Goal: Task Accomplishment & Management: Use online tool/utility

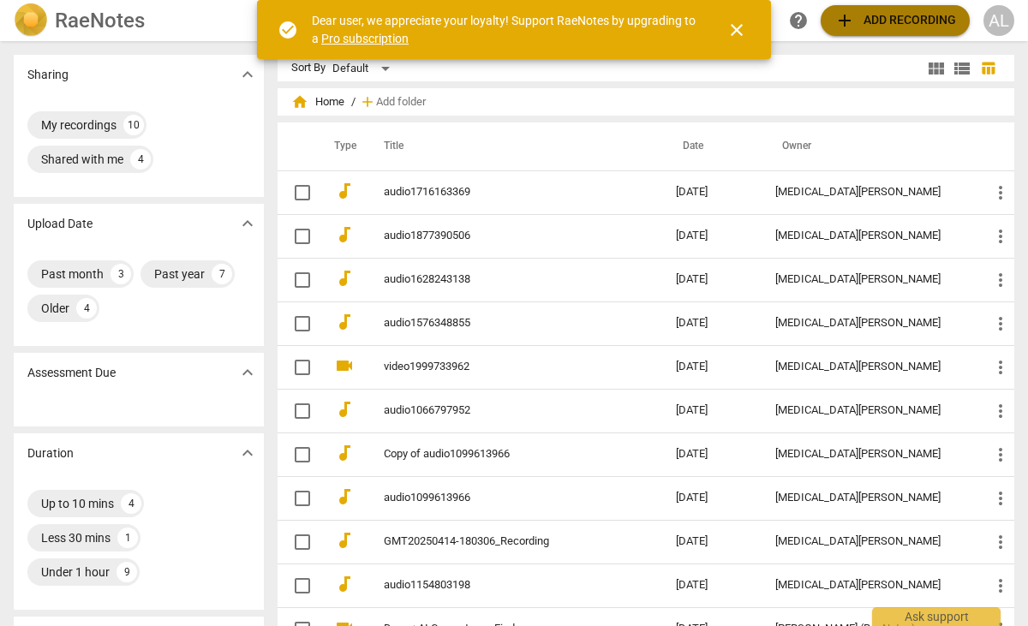
click at [848, 20] on span "add" at bounding box center [845, 20] width 21 height 21
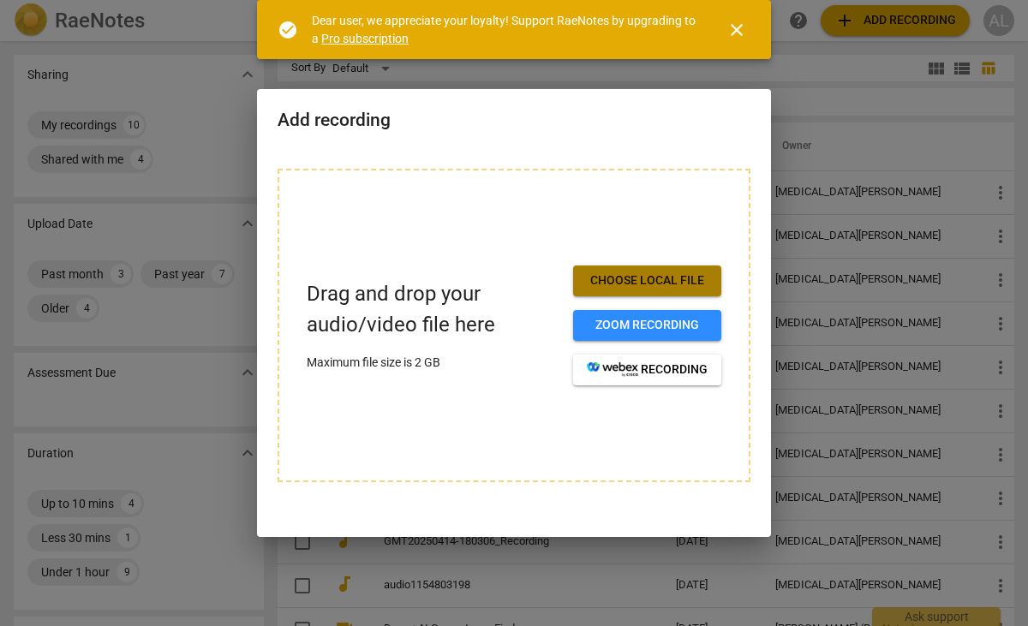
click at [663, 281] on span "Choose local file" at bounding box center [647, 280] width 121 height 17
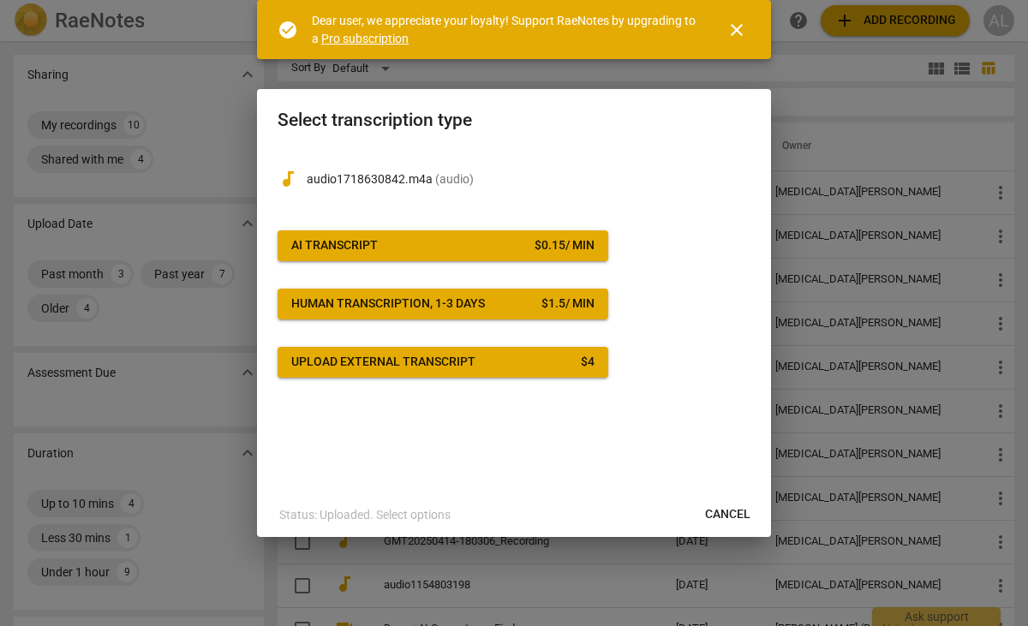
click at [745, 33] on span "close" at bounding box center [737, 30] width 21 height 21
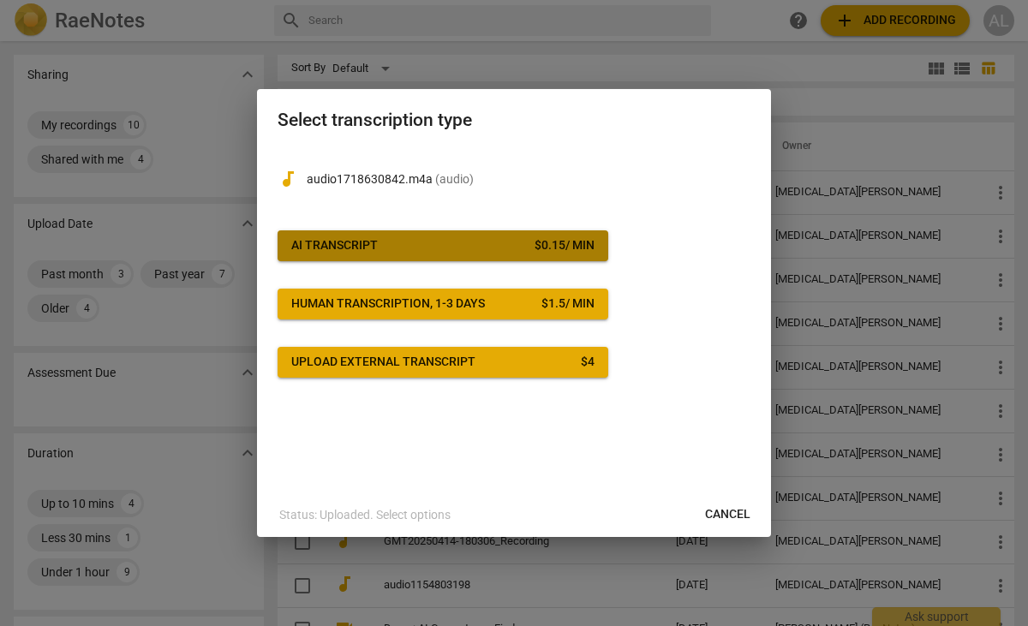
click at [470, 238] on span "AI Transcript $ 0.15 / min" at bounding box center [442, 245] width 303 height 17
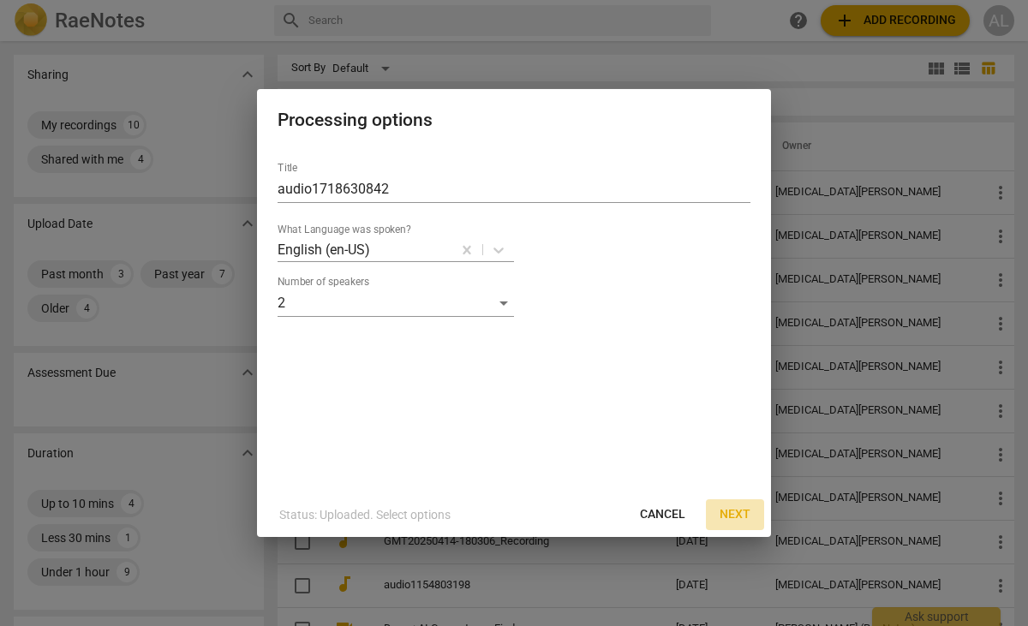
click at [729, 504] on button "Next" at bounding box center [735, 515] width 58 height 31
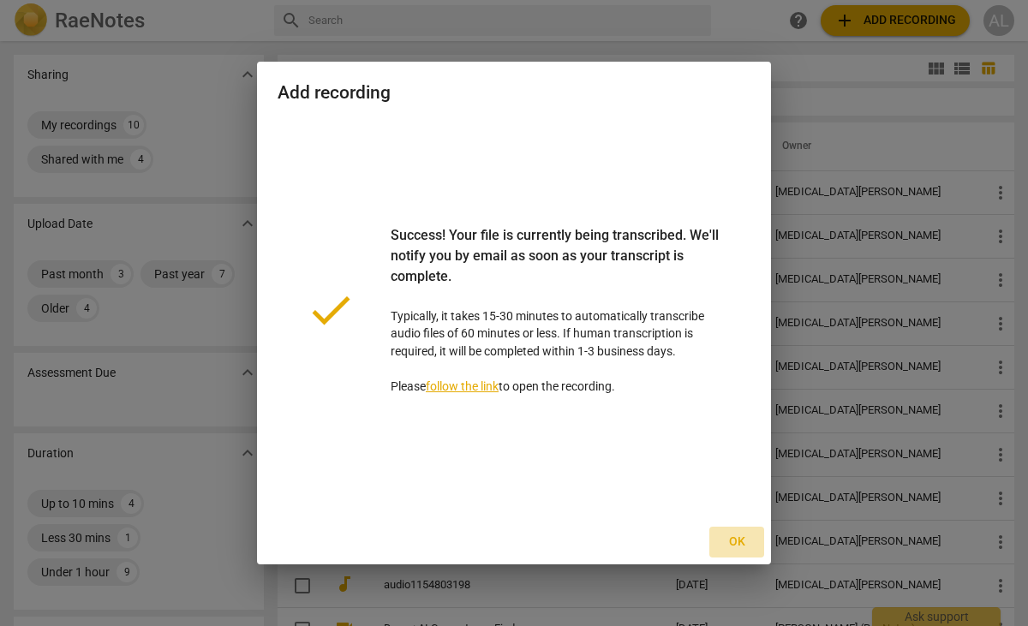
click at [738, 537] on span "Ok" at bounding box center [736, 542] width 27 height 17
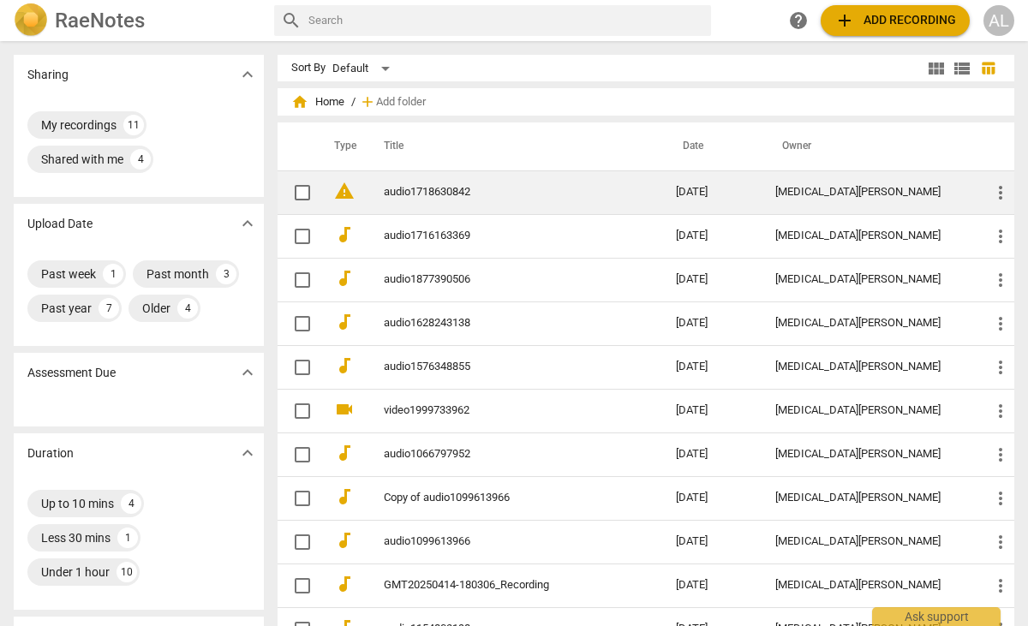
click at [470, 197] on link "audio1718630842" at bounding box center [499, 192] width 231 height 13
click at [420, 189] on link "audio1718630842" at bounding box center [499, 192] width 231 height 13
click at [428, 188] on link "audio1718630842" at bounding box center [499, 192] width 231 height 13
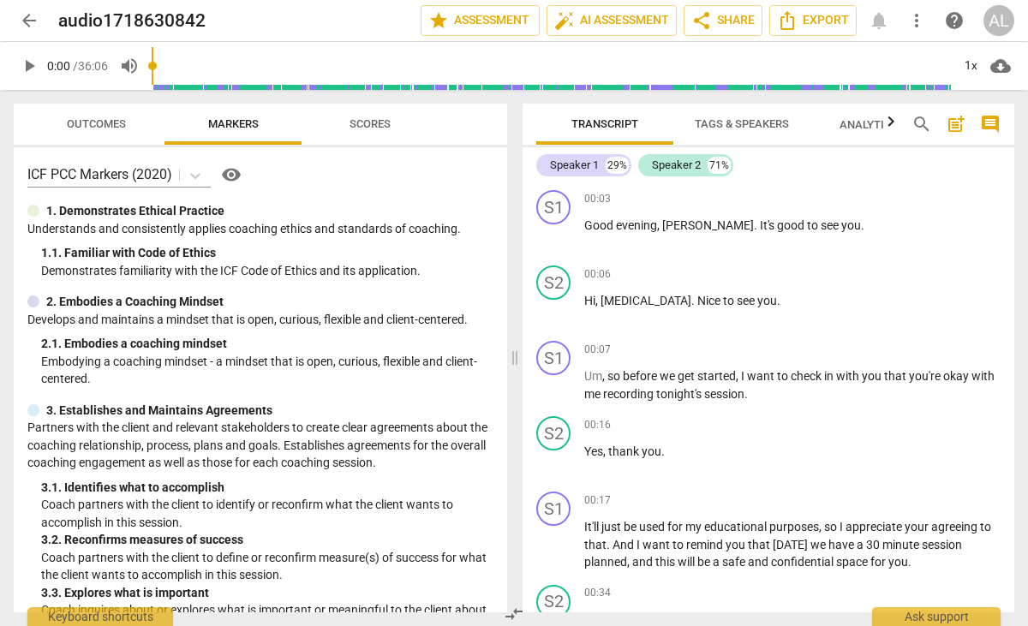
click at [124, 124] on span "Outcomes" at bounding box center [96, 123] width 59 height 13
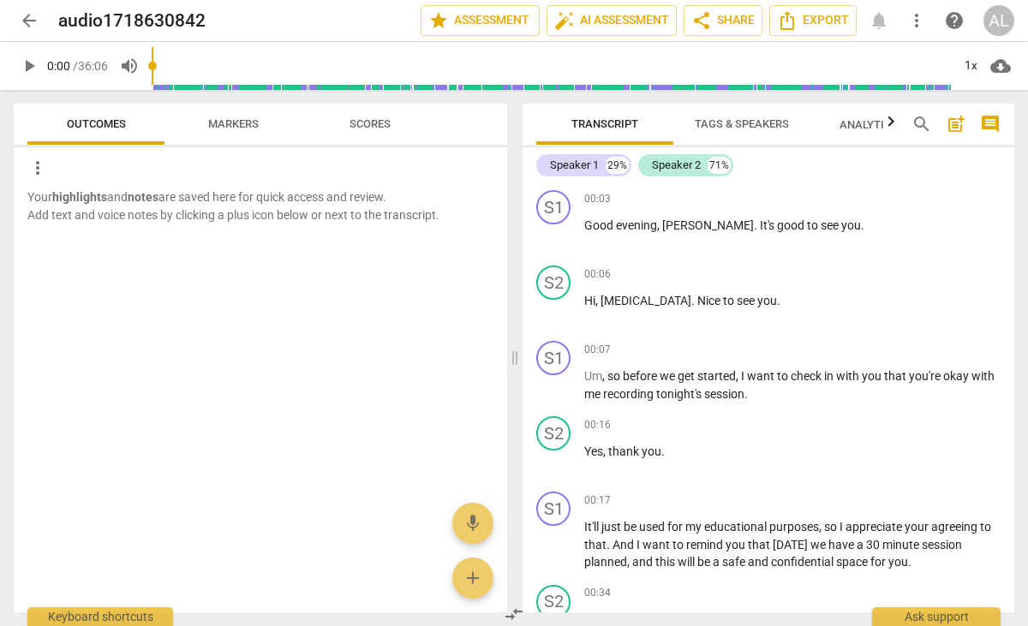
click at [221, 132] on span "Markers" at bounding box center [234, 124] width 92 height 23
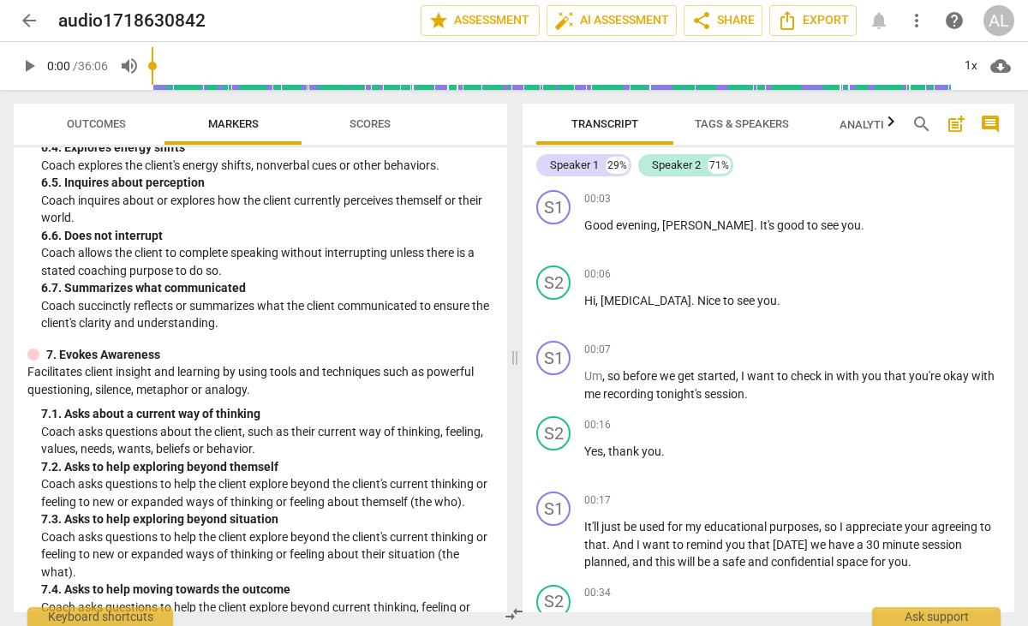
scroll to position [1298, 0]
click at [367, 123] on span "Scores" at bounding box center [370, 123] width 41 height 13
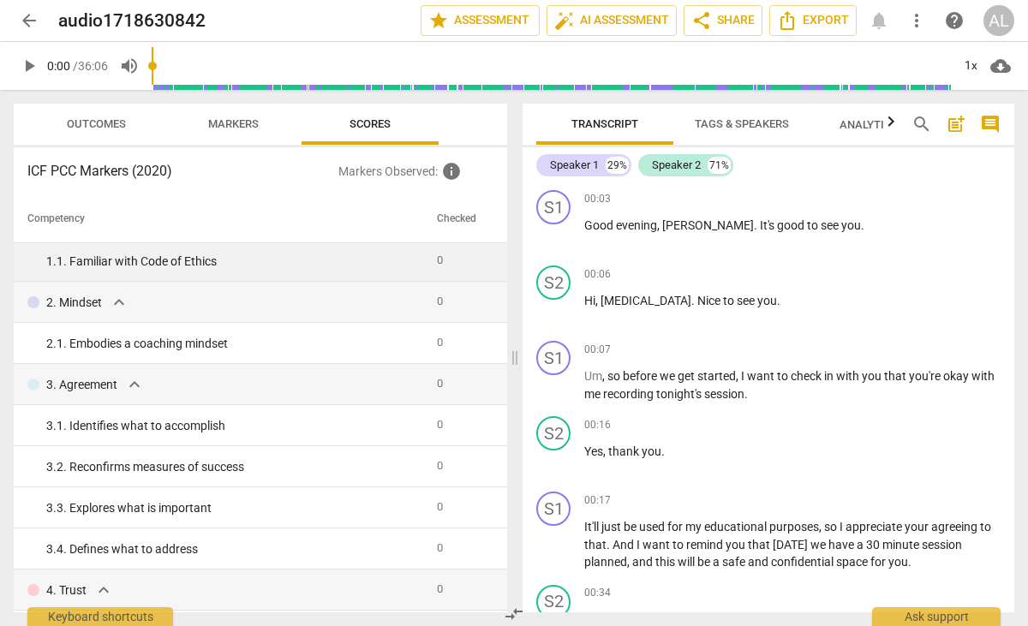
scroll to position [45, 0]
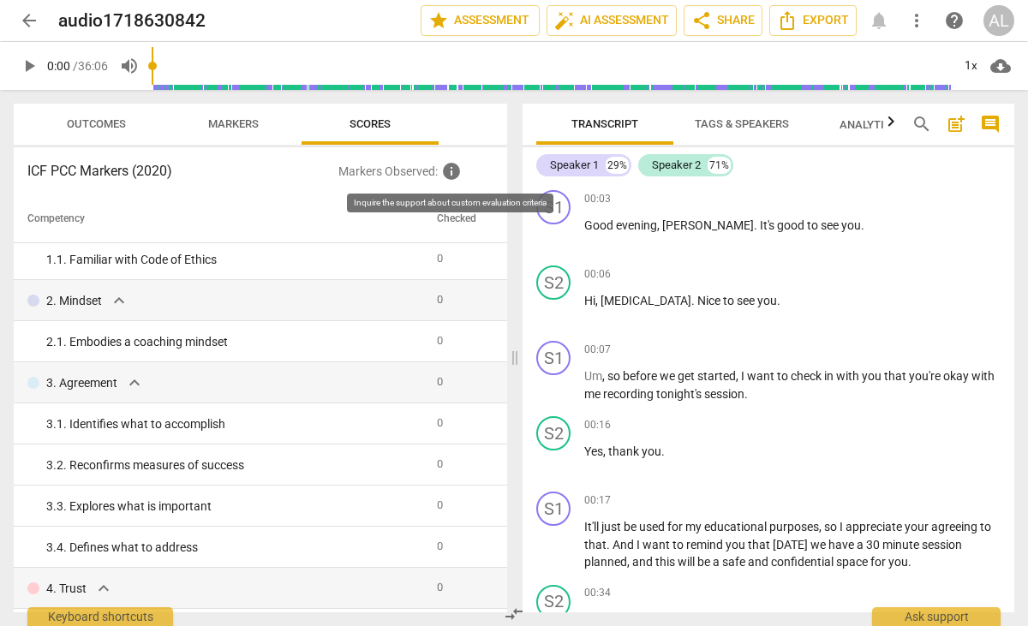
click at [453, 176] on span "info" at bounding box center [451, 171] width 21 height 21
click at [650, 24] on span "auto_fix_high AI Assessment" at bounding box center [611, 20] width 115 height 21
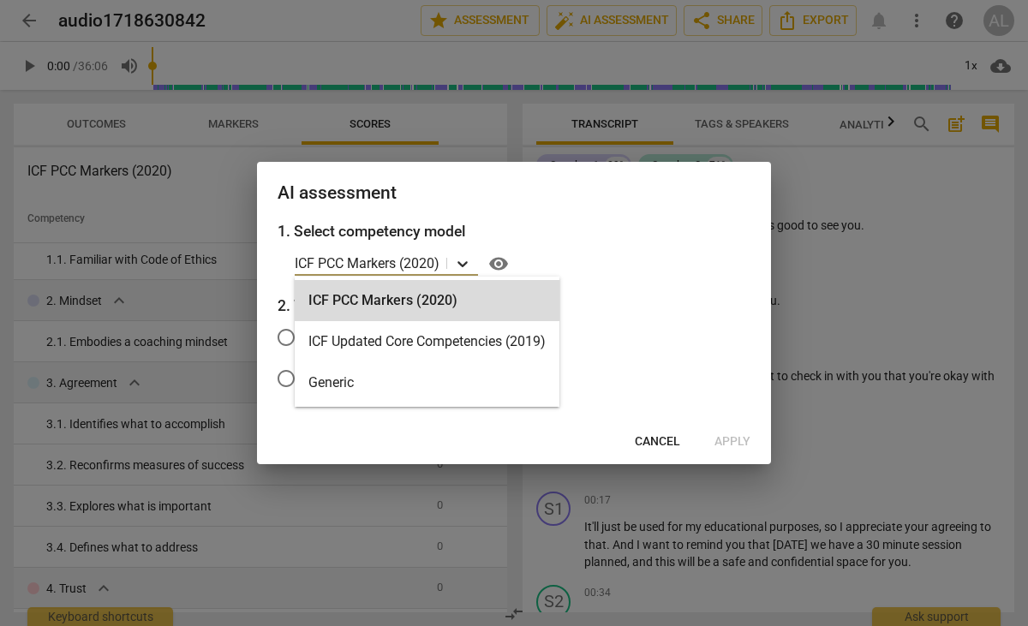
click at [467, 262] on icon at bounding box center [463, 264] width 10 height 6
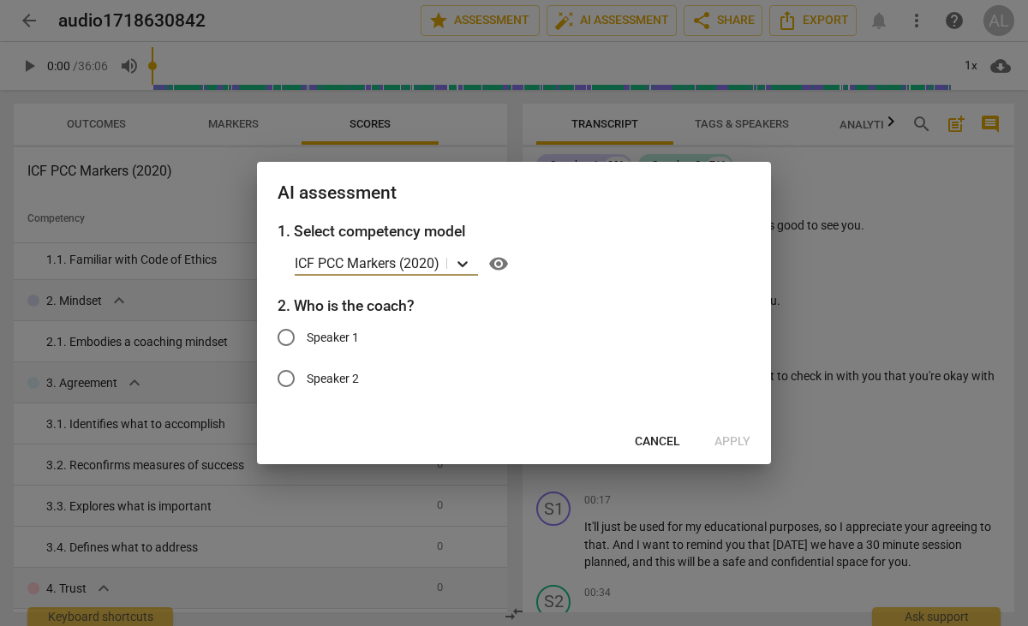
click at [467, 262] on icon at bounding box center [463, 264] width 10 height 6
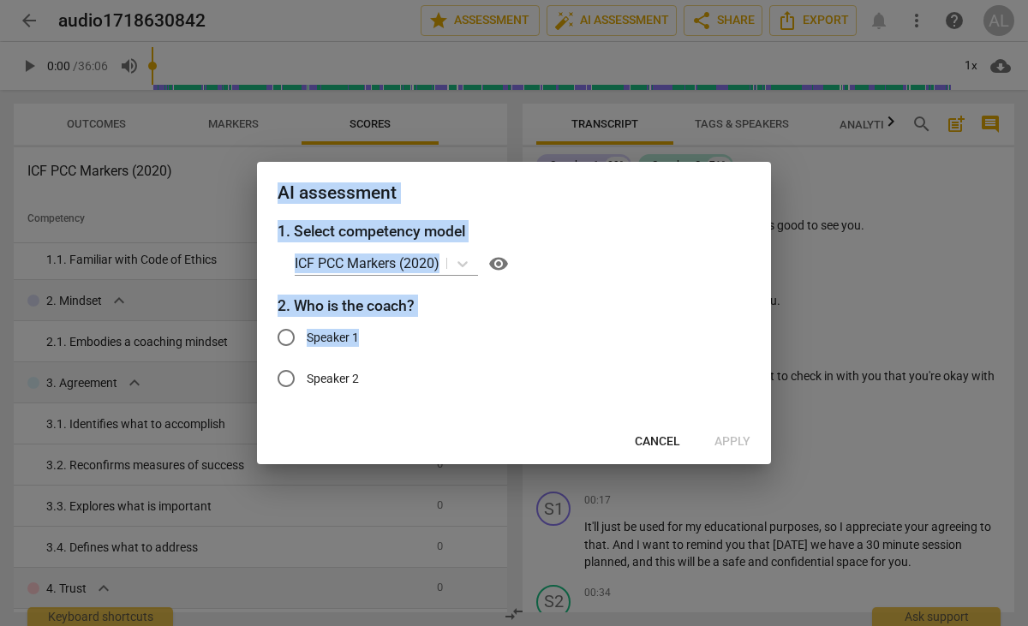
drag, startPoint x: 492, startPoint y: 177, endPoint x: 467, endPoint y: 327, distance: 152.8
click at [465, 349] on div "AI assessment 1. Select competency model ICF PCC Markers (2020) visibility 2. W…" at bounding box center [514, 313] width 514 height 302
click at [643, 193] on h2 "AI assessment" at bounding box center [514, 193] width 473 height 21
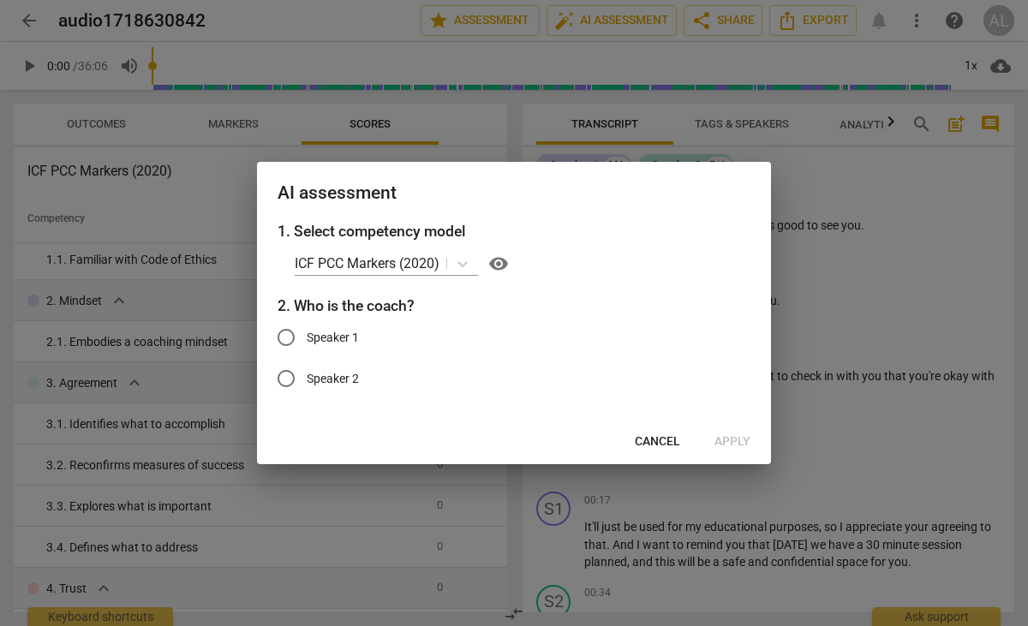
click at [870, 362] on div at bounding box center [514, 313] width 1028 height 626
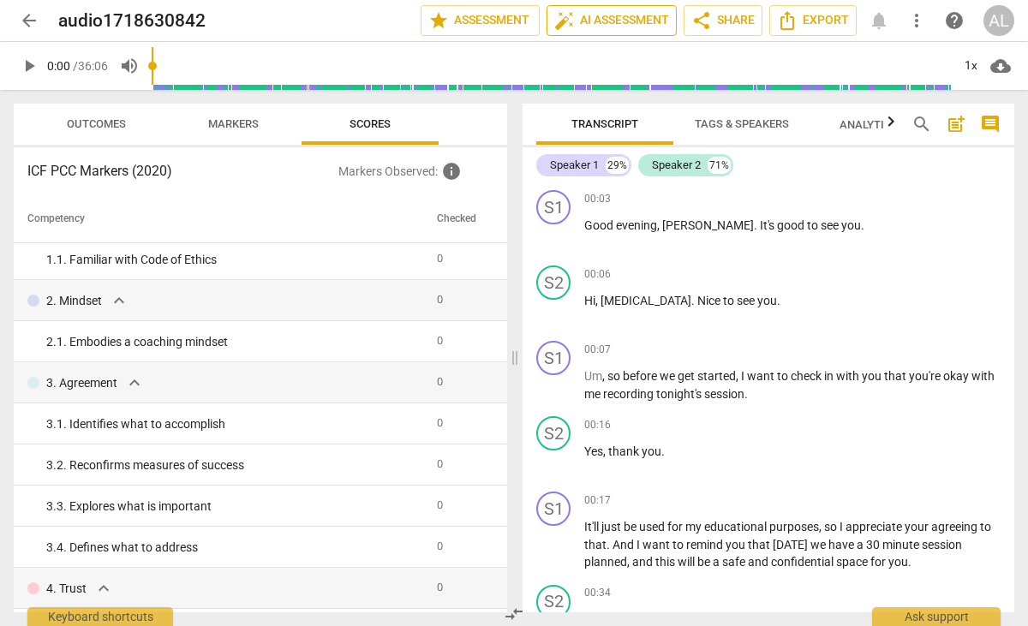
click at [629, 17] on span "auto_fix_high AI Assessment" at bounding box center [611, 20] width 115 height 21
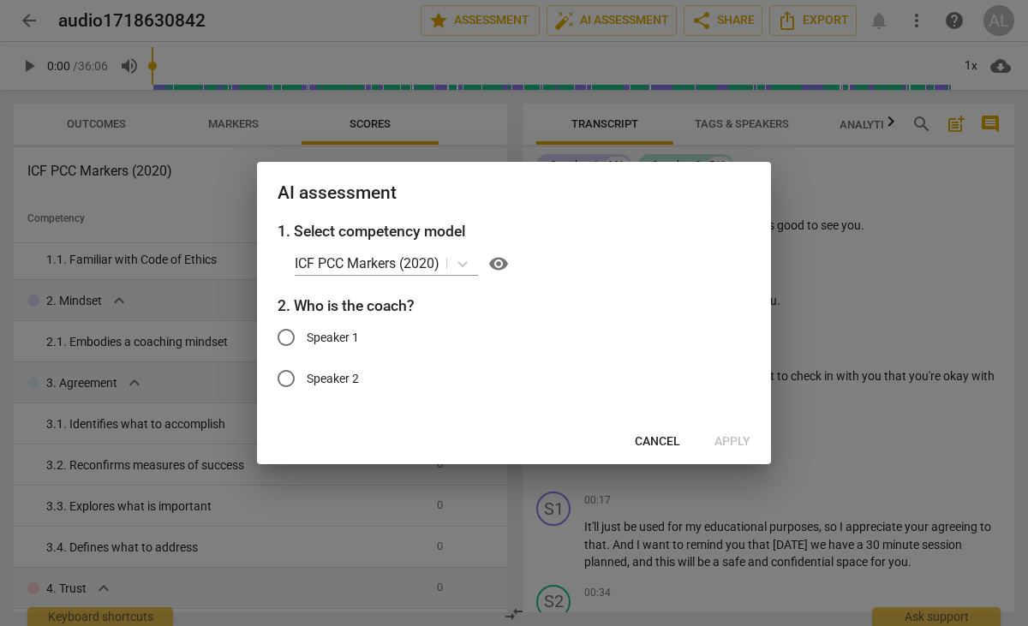
click at [339, 345] on span "Speaker 1" at bounding box center [333, 338] width 52 height 18
click at [307, 345] on input "Speaker 1" at bounding box center [286, 337] width 41 height 41
radio input "true"
click at [739, 435] on span "Apply" at bounding box center [733, 442] width 36 height 17
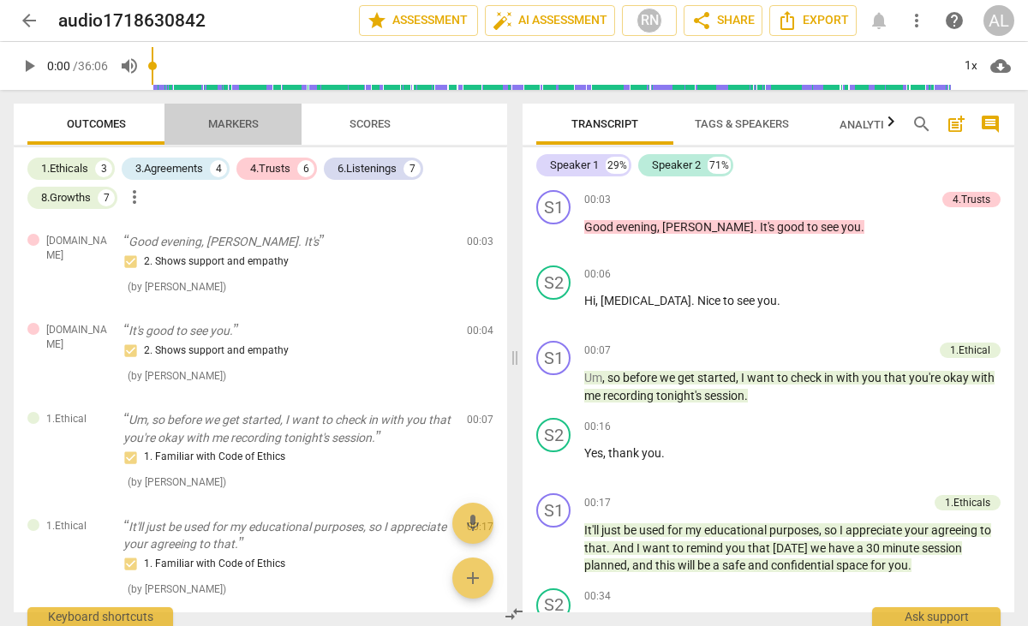
click at [241, 129] on span "Markers" at bounding box center [233, 123] width 51 height 13
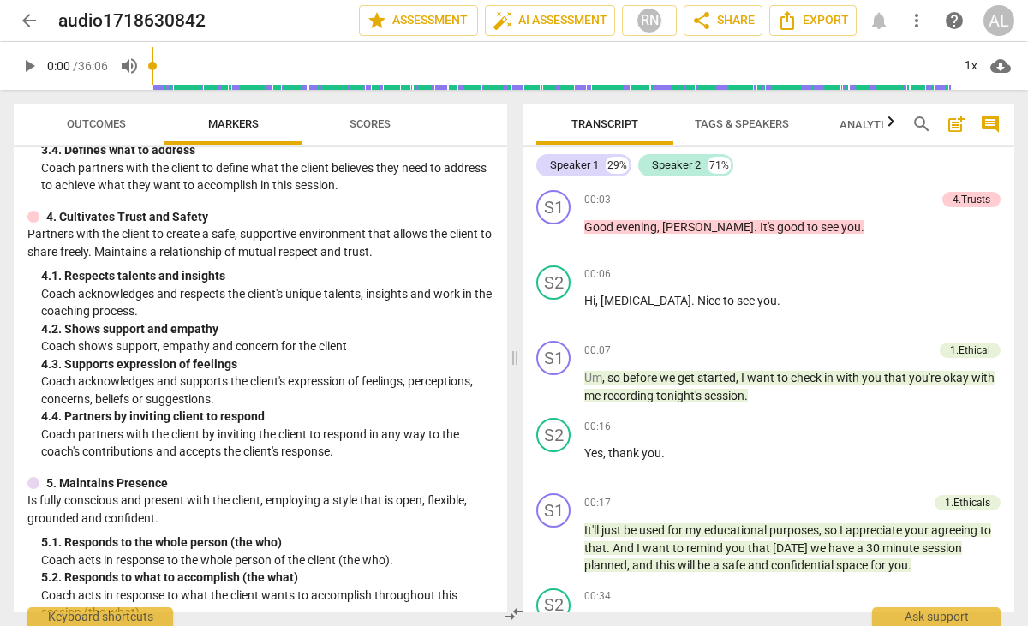
scroll to position [0, 0]
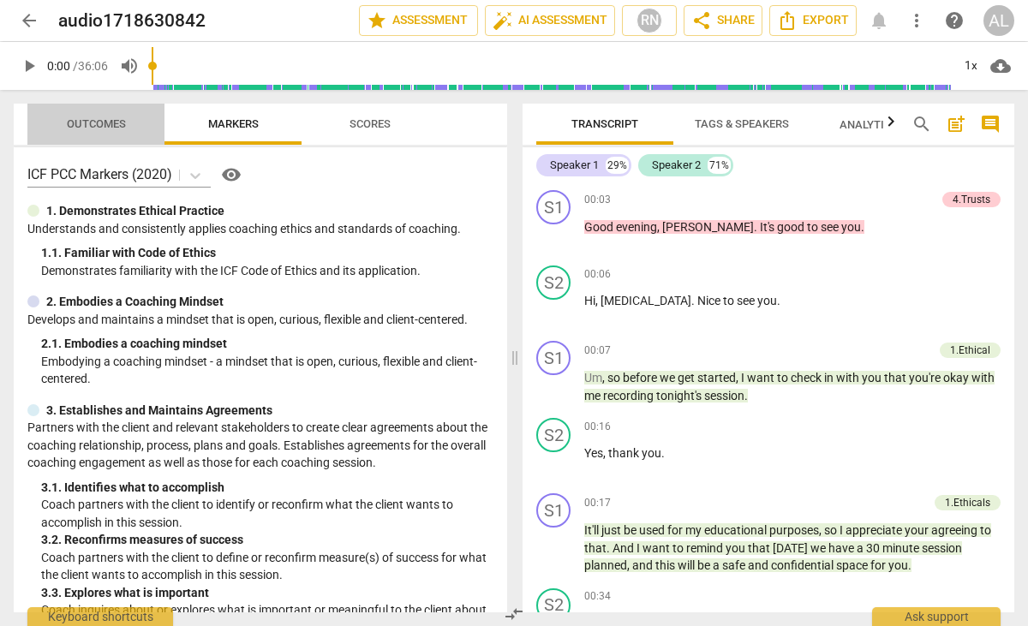
click at [119, 118] on span "Outcomes" at bounding box center [96, 123] width 59 height 13
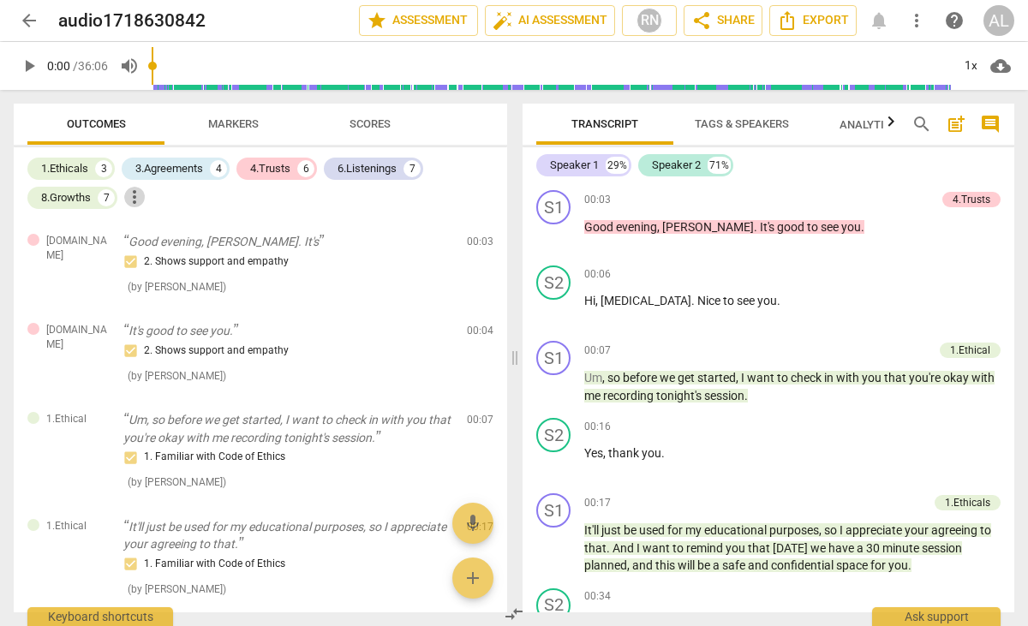
click at [135, 195] on span "more_vert" at bounding box center [134, 197] width 21 height 21
click at [319, 207] on div at bounding box center [514, 313] width 1028 height 626
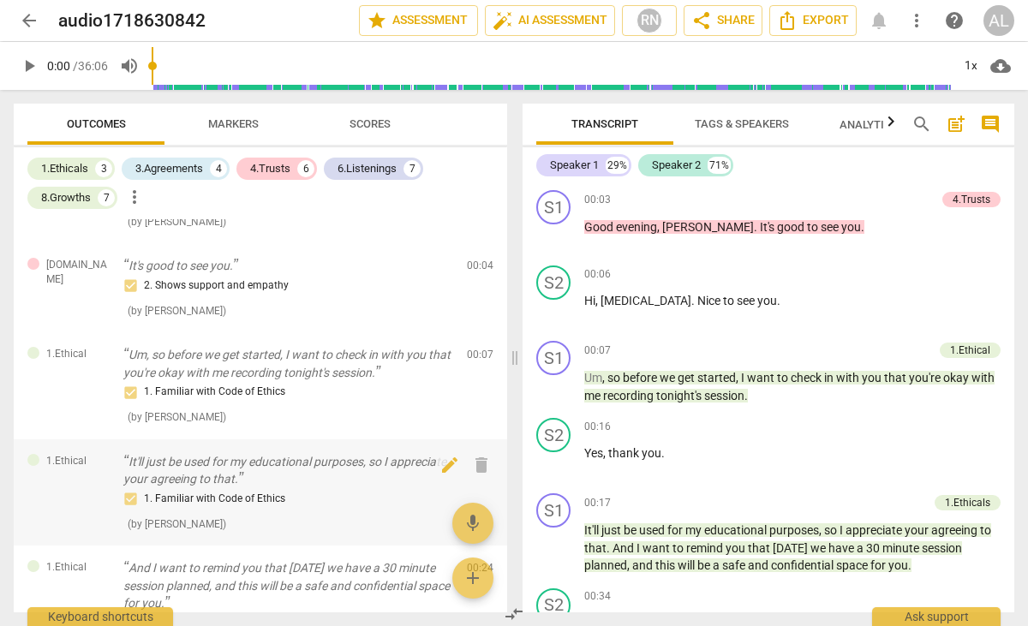
scroll to position [69, 0]
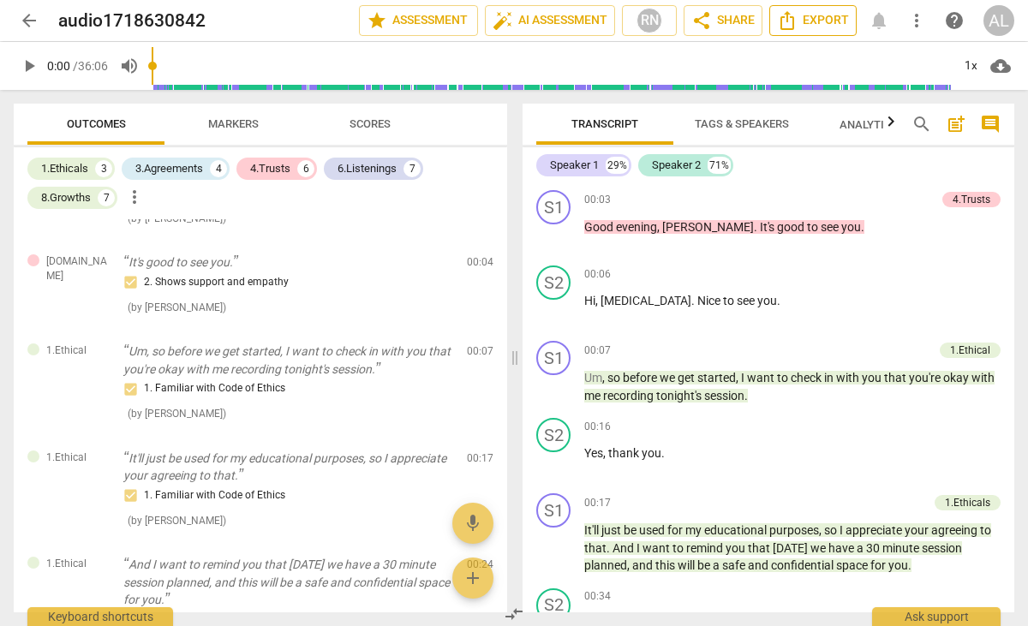
click at [807, 29] on span "Export" at bounding box center [813, 20] width 72 height 21
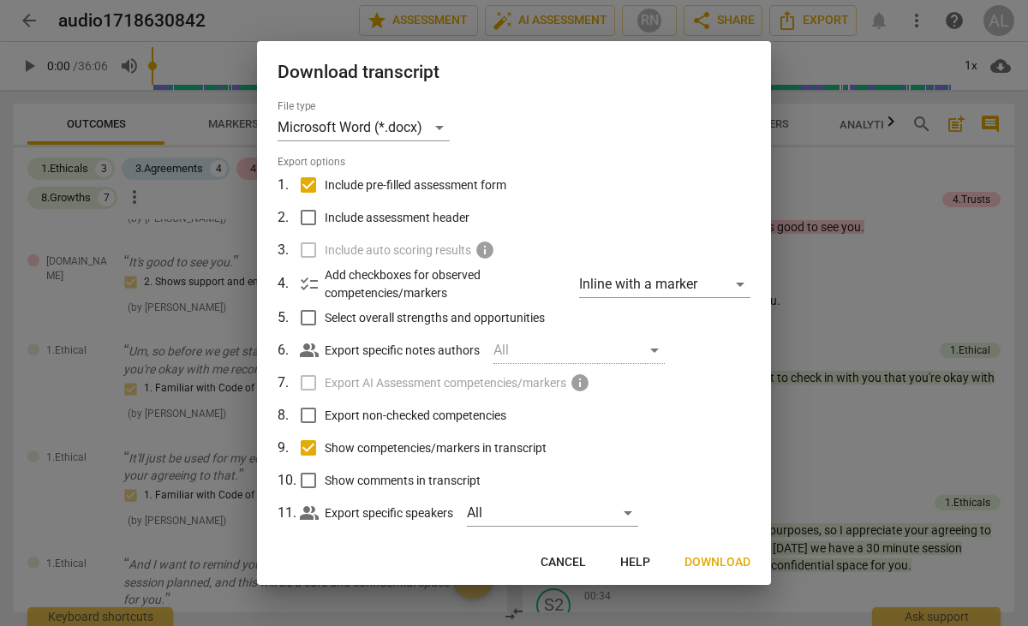
click at [716, 560] on span "Download" at bounding box center [718, 562] width 66 height 17
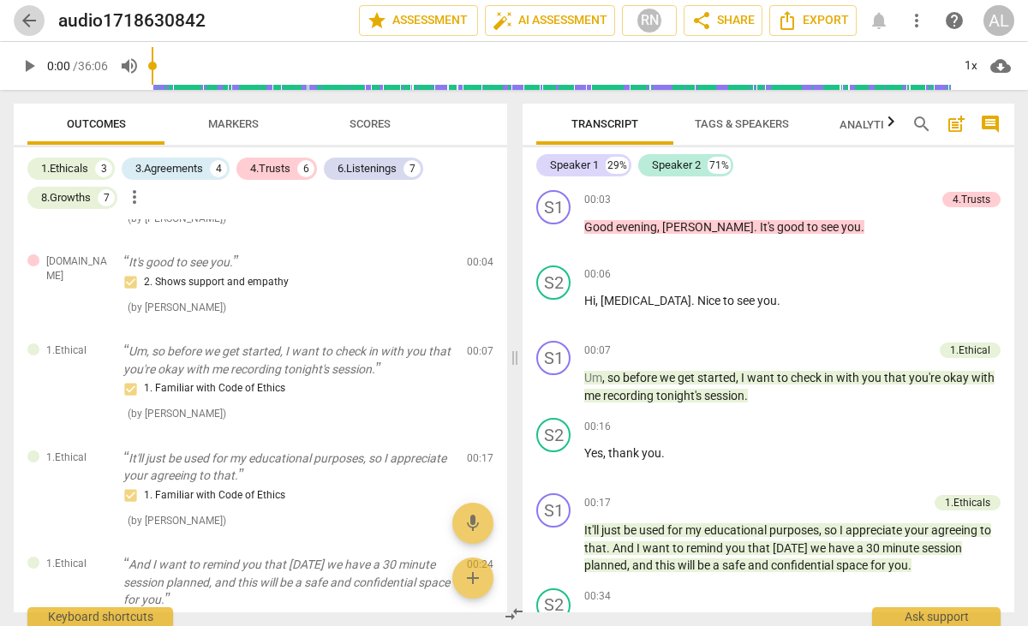
click at [22, 21] on span "arrow_back" at bounding box center [29, 20] width 21 height 21
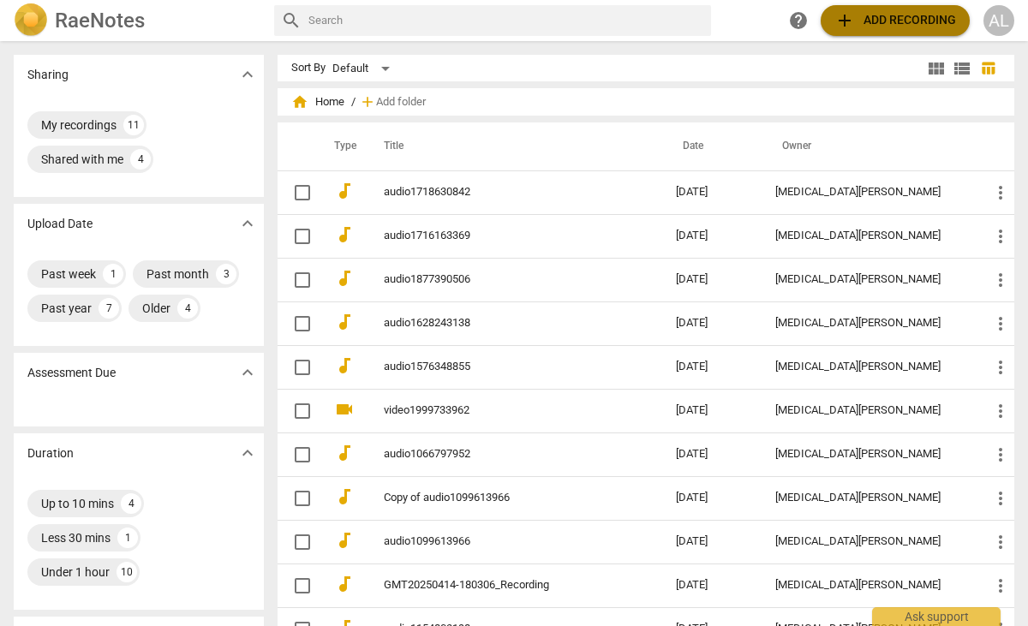
click at [850, 18] on span "add" at bounding box center [845, 20] width 21 height 21
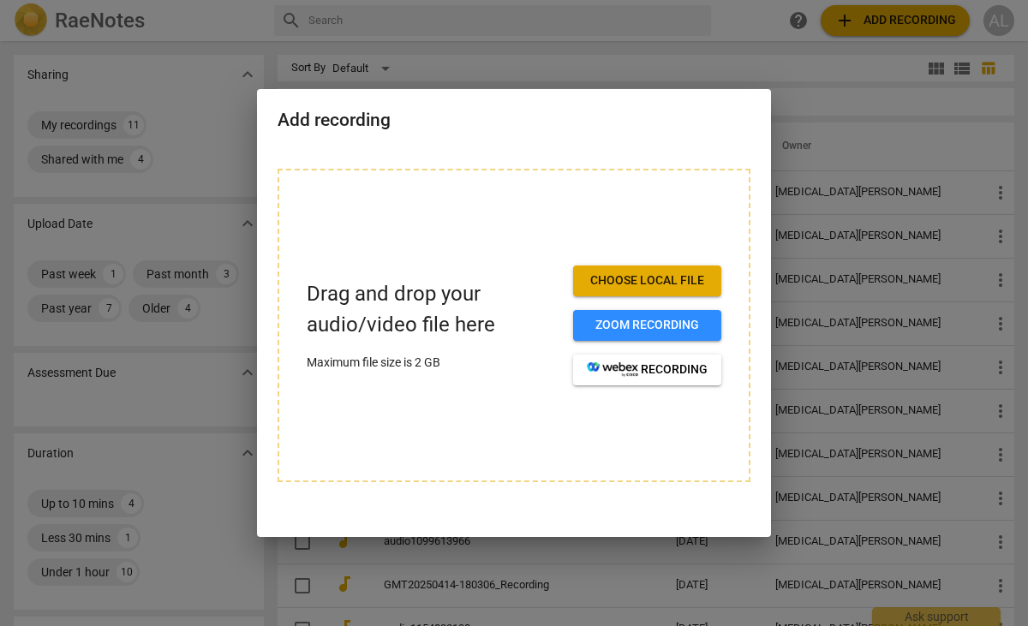
click at [652, 281] on span "Choose local file" at bounding box center [647, 280] width 121 height 17
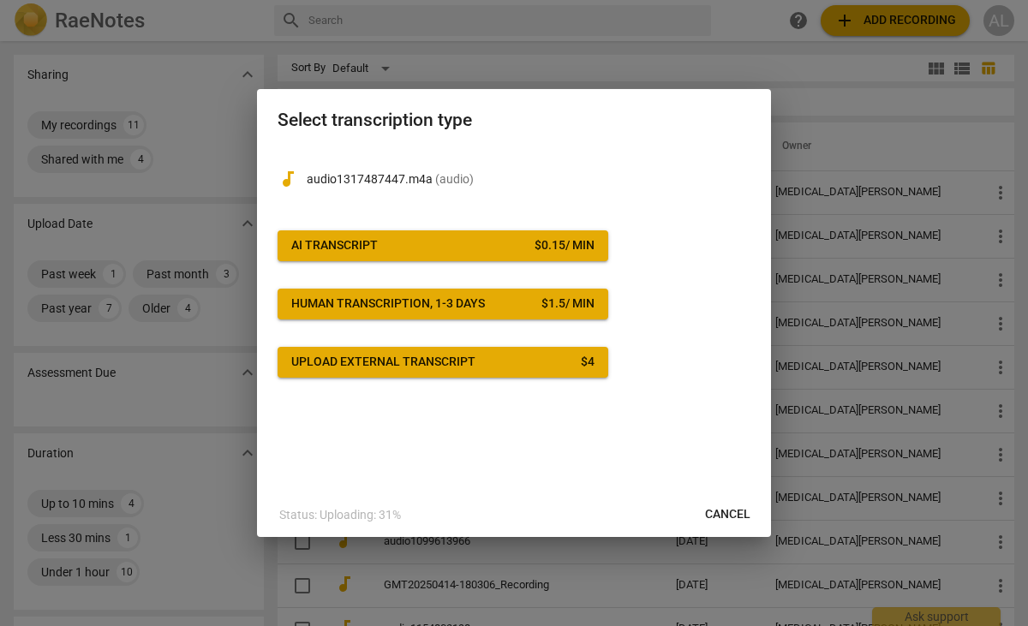
click at [565, 241] on div "$ 0.15 / min" at bounding box center [565, 245] width 60 height 17
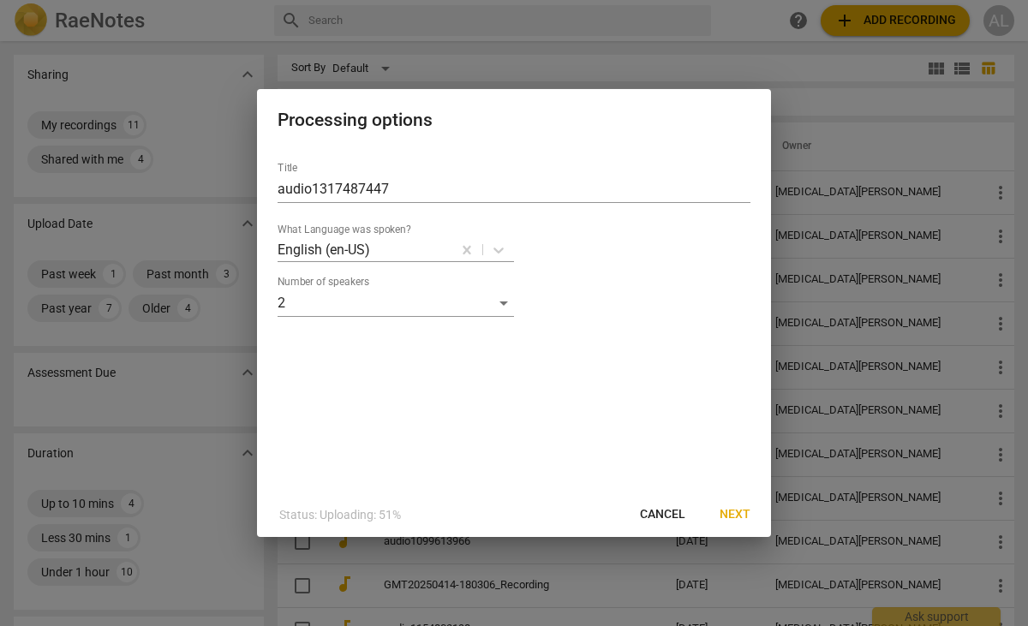
click at [733, 511] on span "Next" at bounding box center [735, 514] width 31 height 17
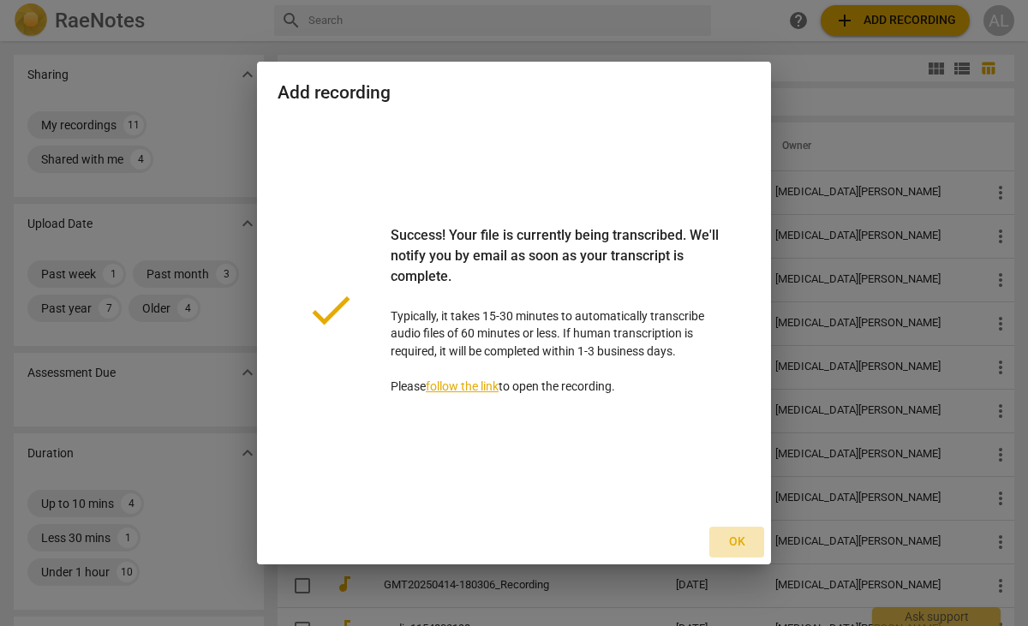
click at [735, 539] on span "Ok" at bounding box center [736, 542] width 27 height 17
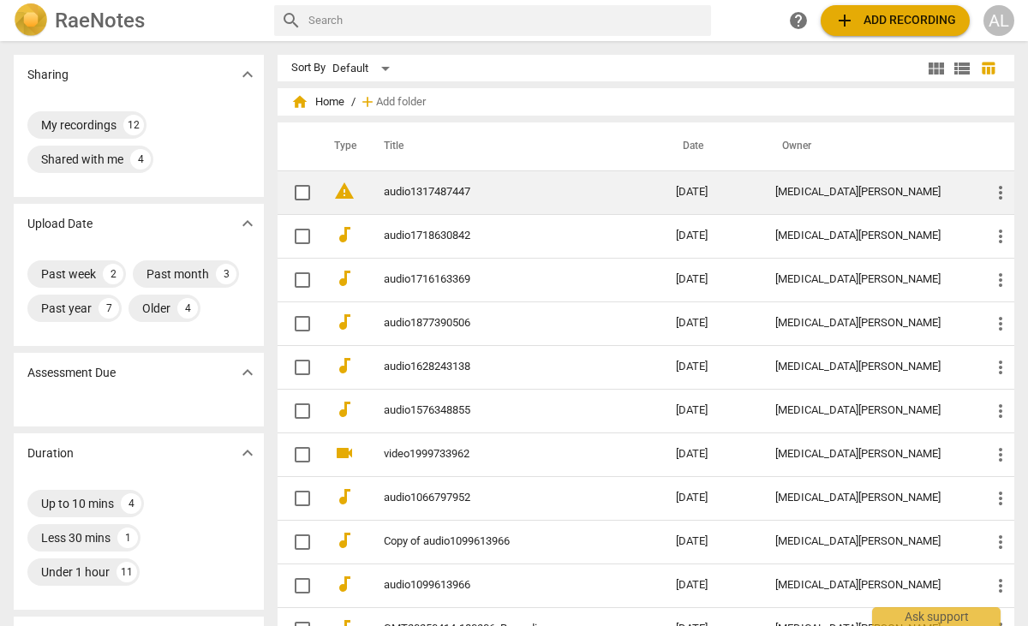
click at [461, 195] on link "audio1317487447" at bounding box center [499, 192] width 231 height 13
click at [441, 192] on link "audio1317487447" at bounding box center [499, 192] width 231 height 13
click at [440, 199] on td "audio1317487447" at bounding box center [512, 193] width 299 height 44
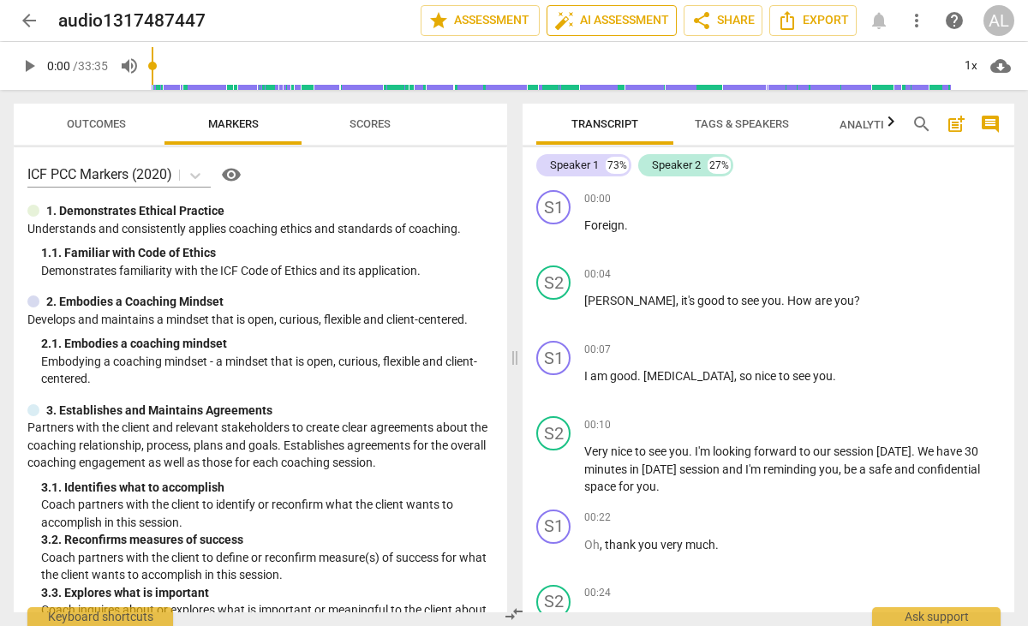
click at [641, 20] on span "auto_fix_high AI Assessment" at bounding box center [611, 20] width 115 height 21
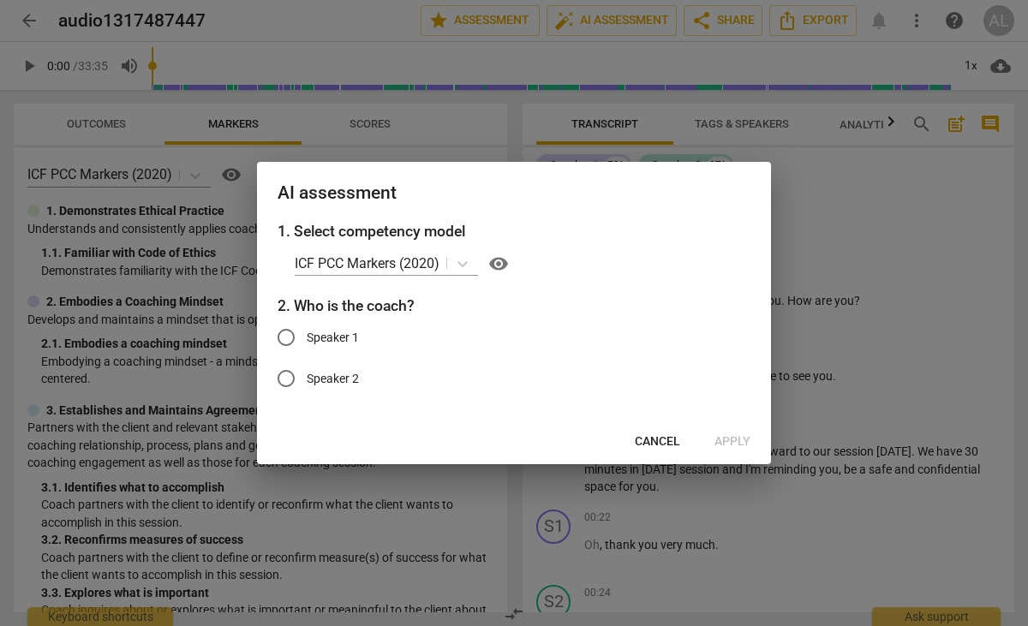
click at [339, 374] on span "Speaker 2" at bounding box center [333, 379] width 52 height 18
click at [307, 374] on input "Speaker 2" at bounding box center [286, 378] width 41 height 41
radio input "true"
click at [727, 441] on span "Apply" at bounding box center [733, 442] width 36 height 17
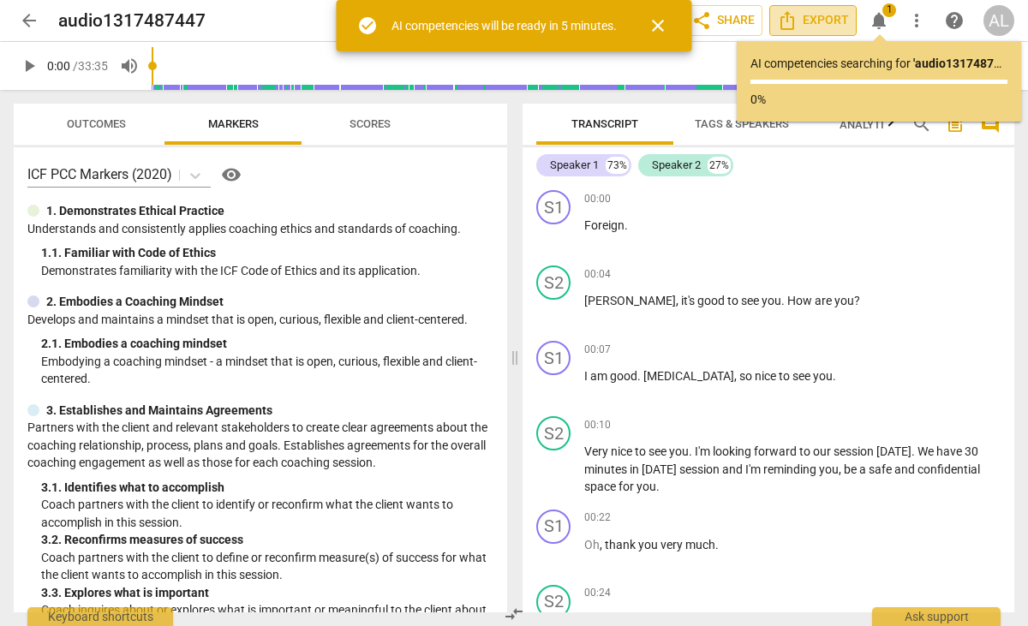
click at [827, 27] on span "Export" at bounding box center [813, 20] width 72 height 21
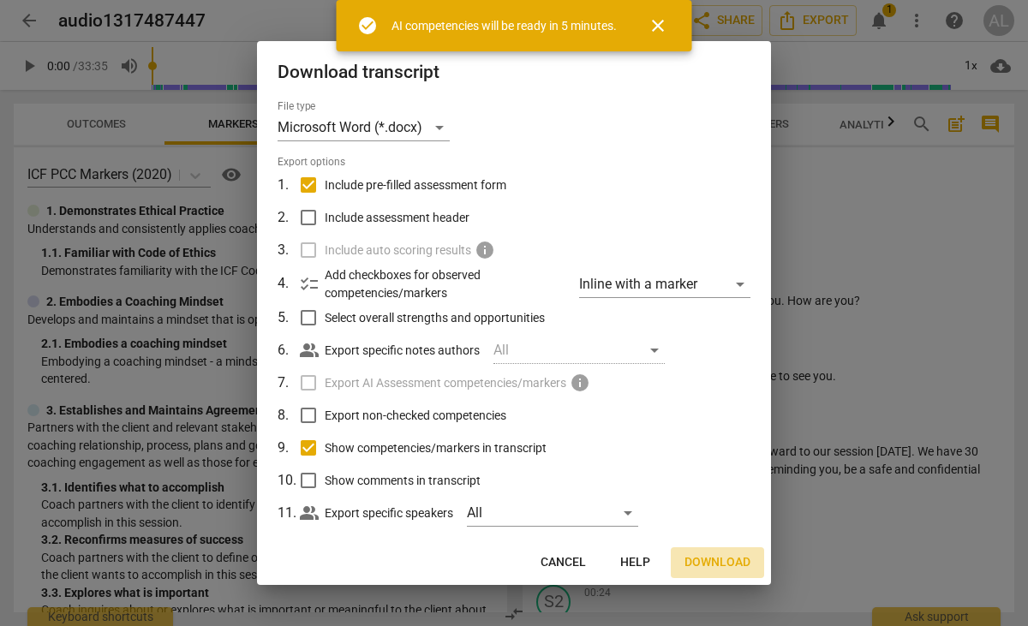
click at [730, 561] on span "Download" at bounding box center [718, 562] width 66 height 17
